Goal: Task Accomplishment & Management: Manage account settings

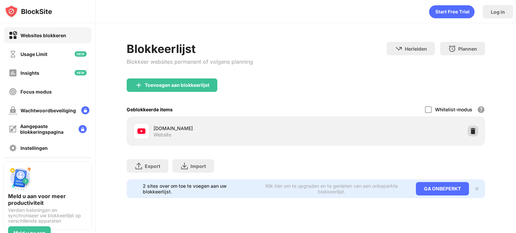
click at [470, 134] on img at bounding box center [473, 131] width 7 height 7
